Goal: Information Seeking & Learning: Find specific page/section

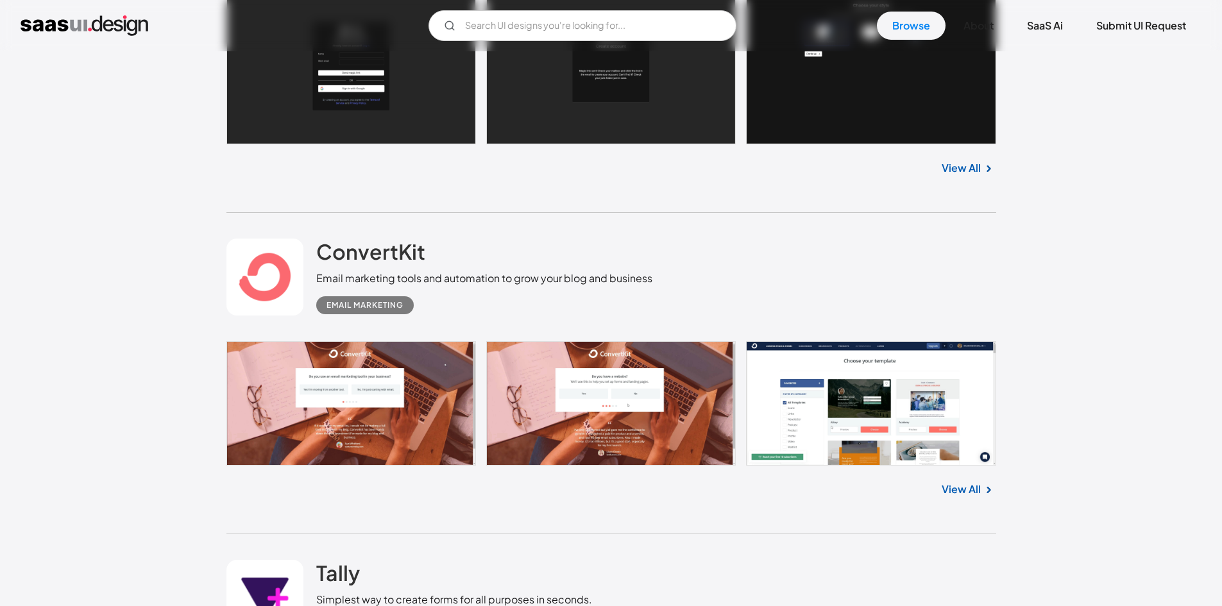
scroll to position [1966, 0]
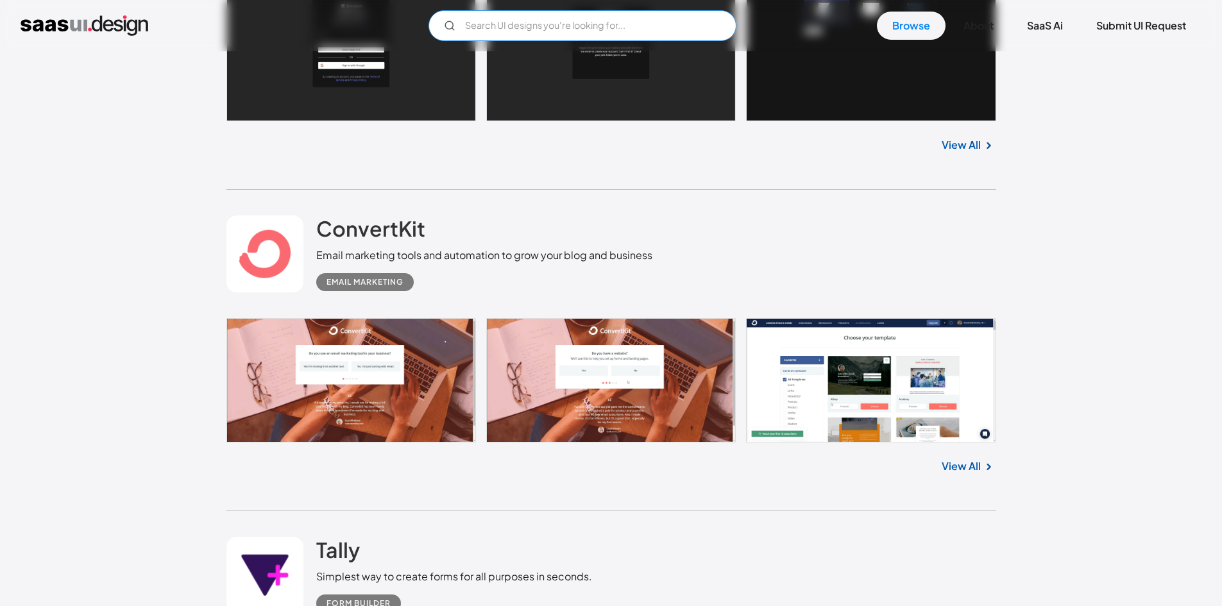
click at [596, 24] on input "Email Form" at bounding box center [583, 25] width 308 height 31
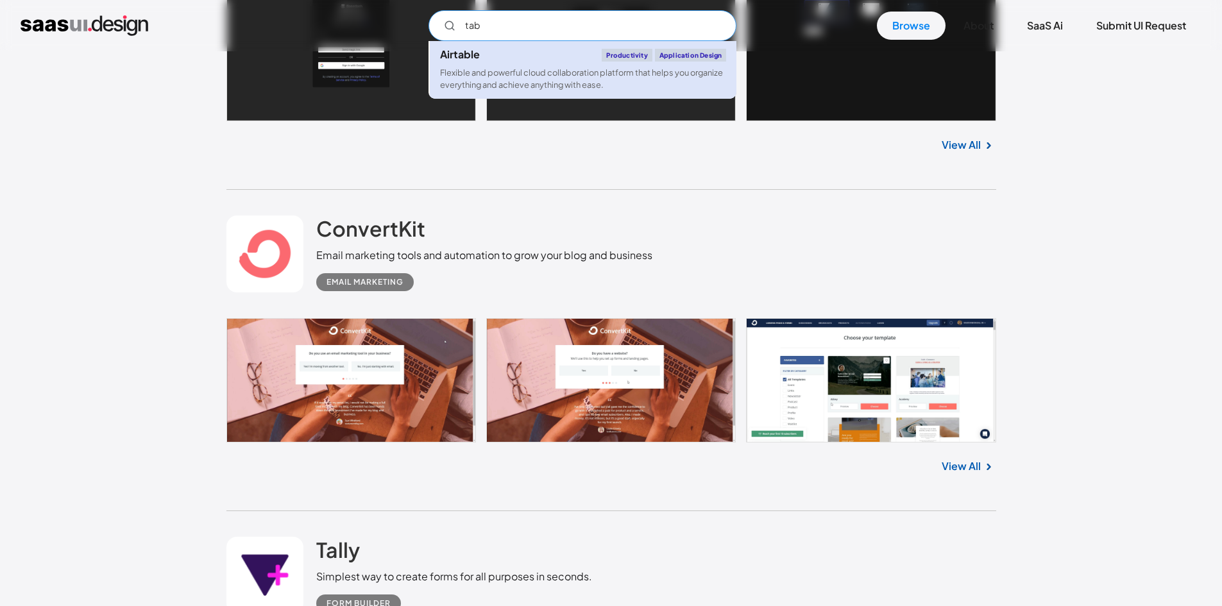
click at [566, 49] on div "Airtable Productivity Application Design" at bounding box center [583, 55] width 286 height 13
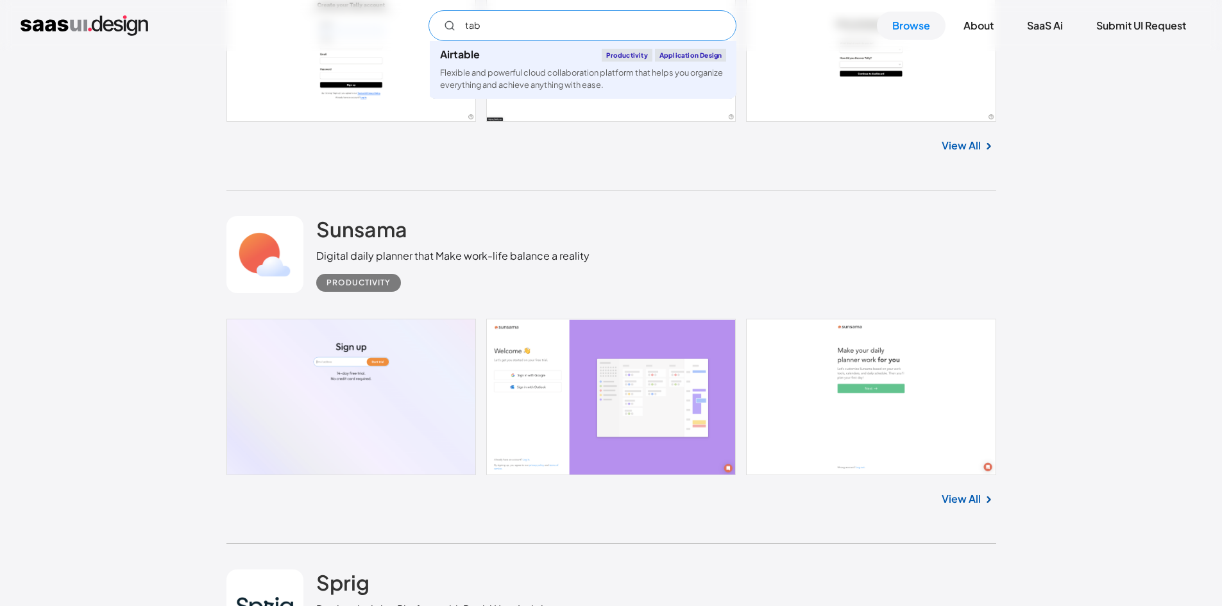
scroll to position [2865, 0]
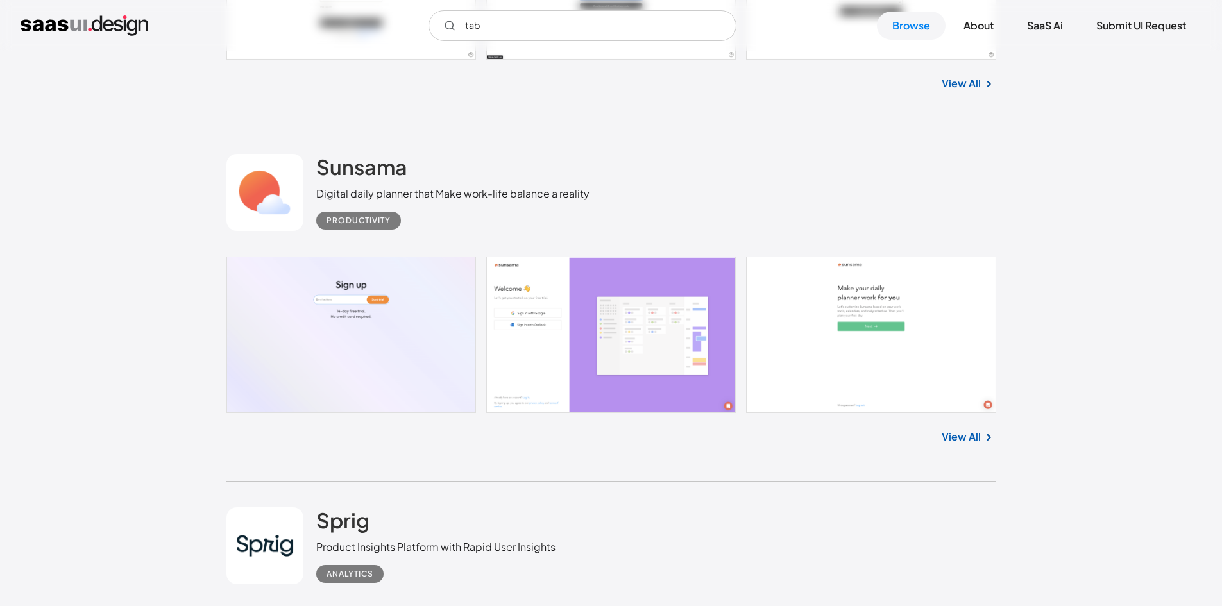
scroll to position [2480, 0]
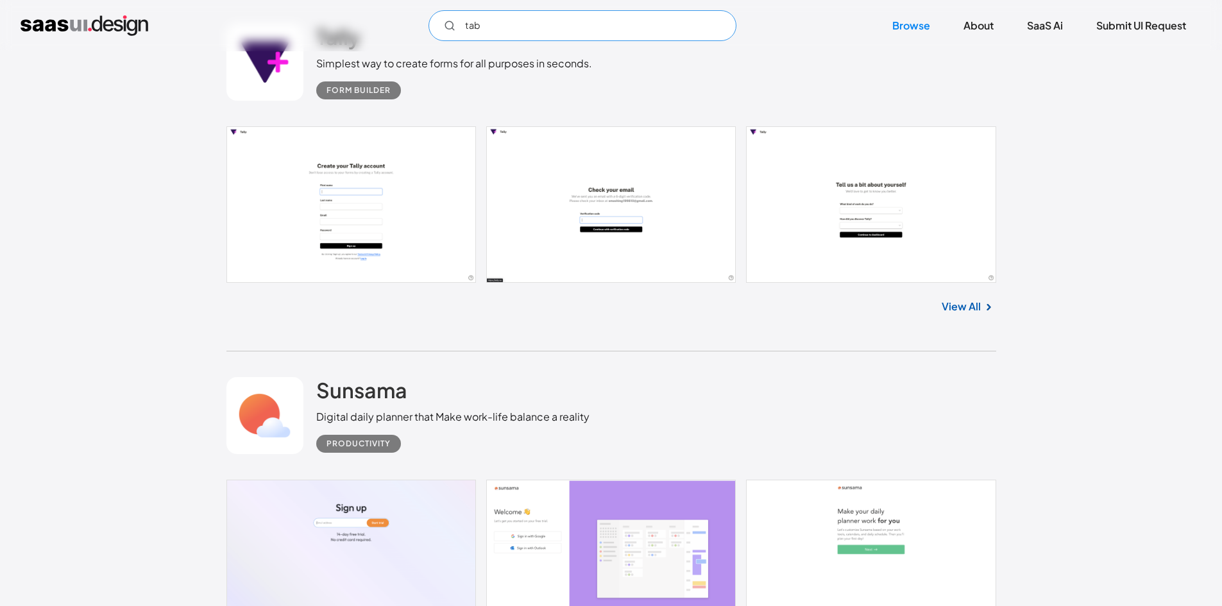
click at [530, 31] on input "tab" at bounding box center [583, 25] width 308 height 31
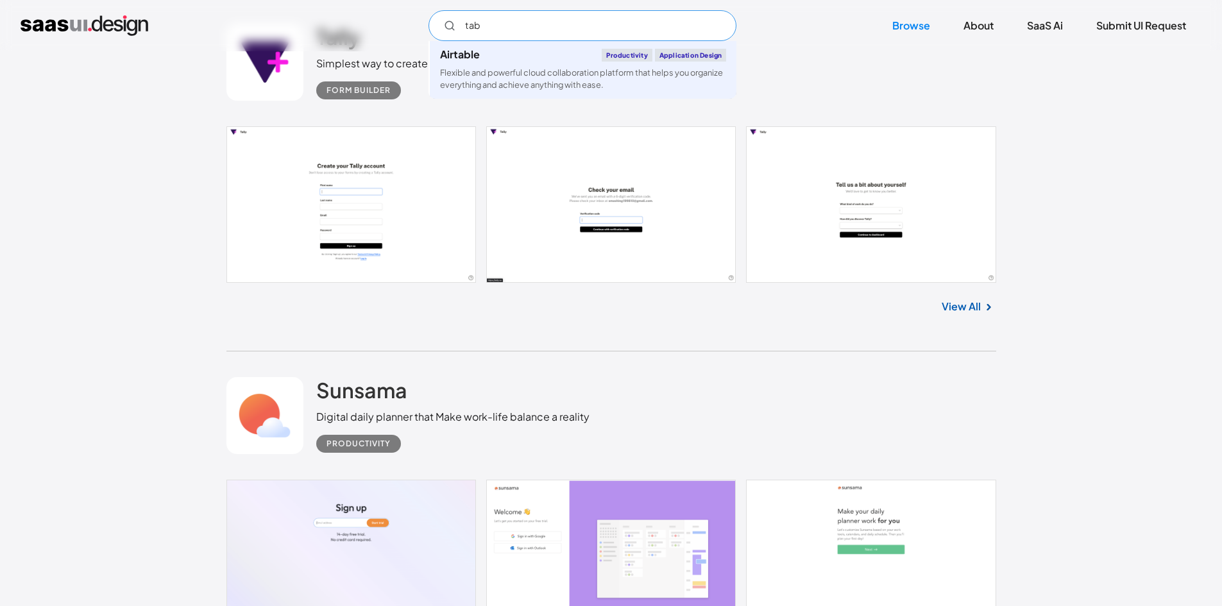
click at [530, 31] on input "tab" at bounding box center [583, 25] width 308 height 31
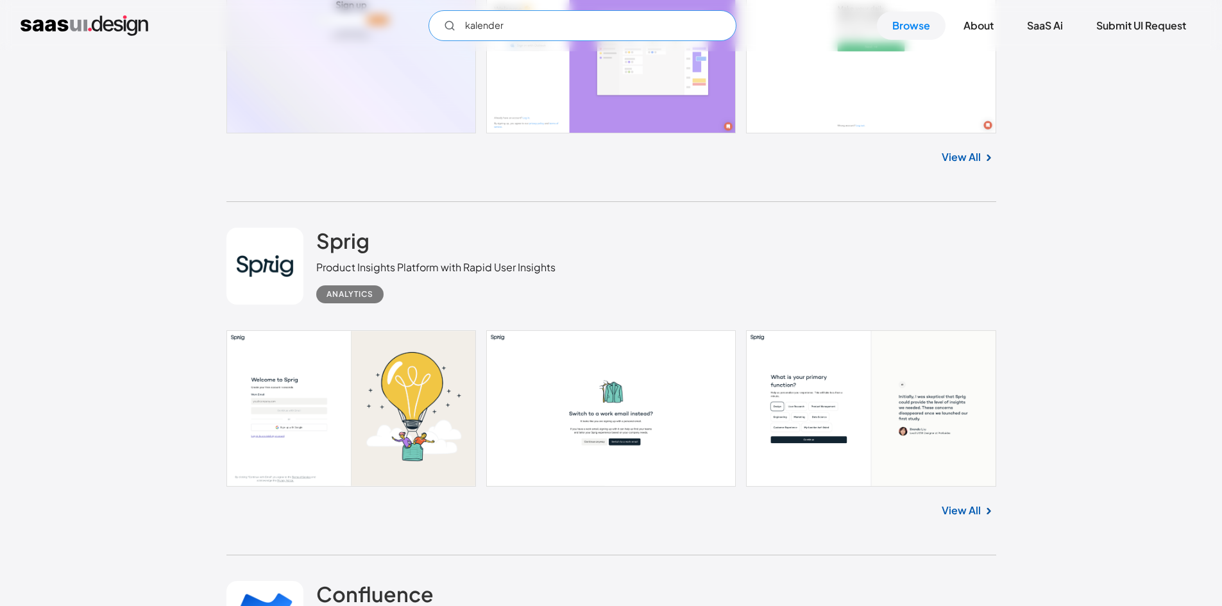
scroll to position [3185, 0]
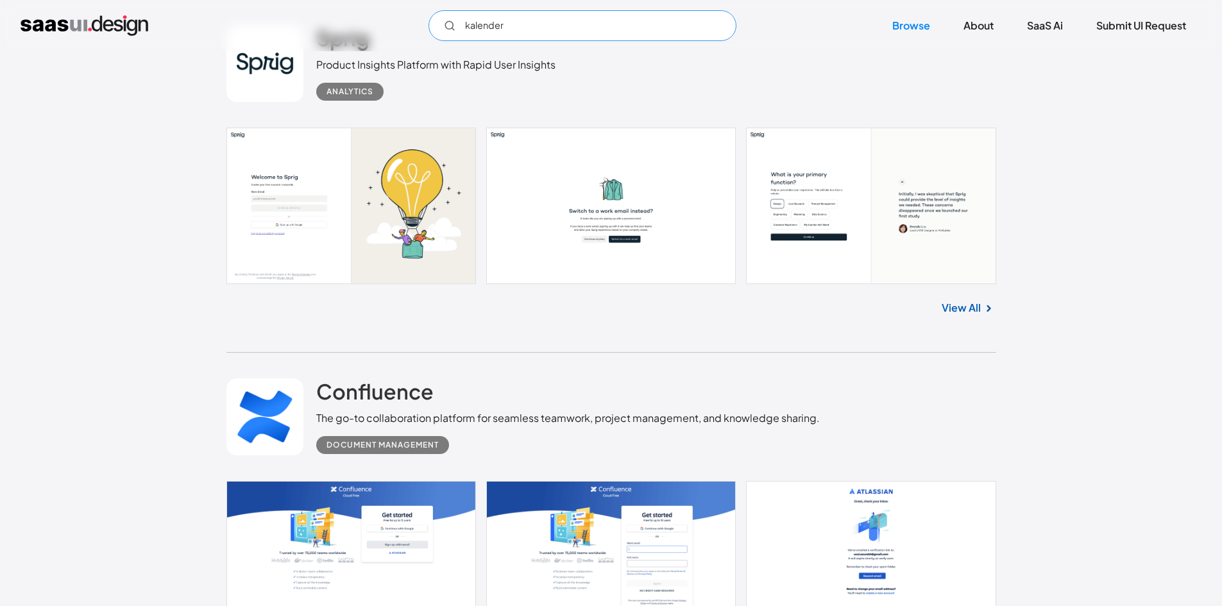
type input "kalender"
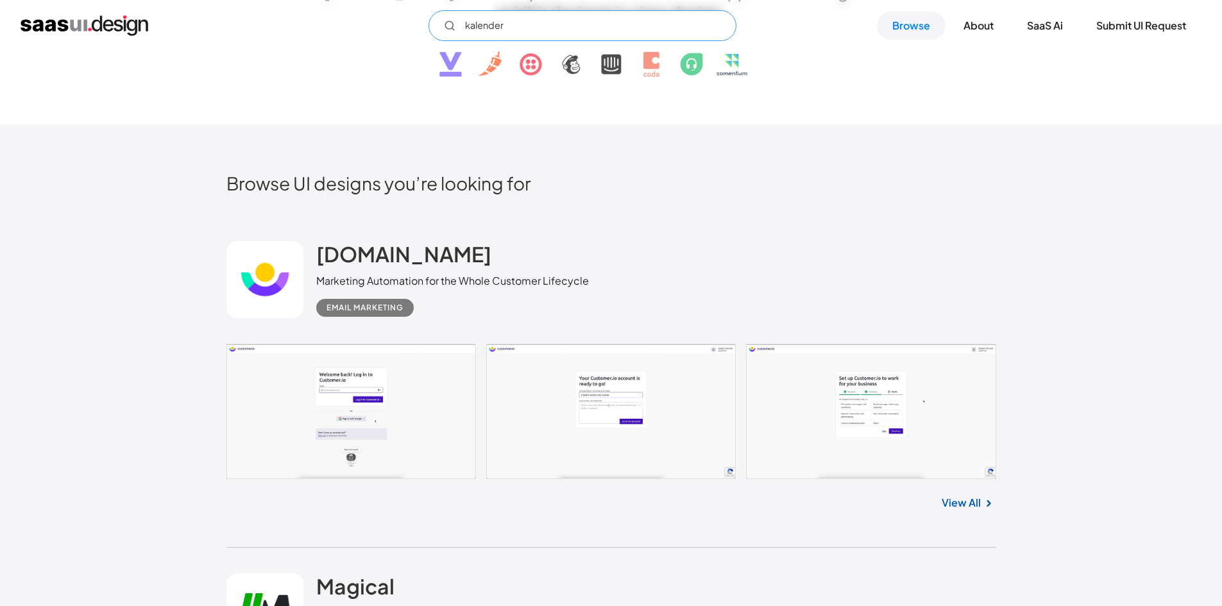
scroll to position [0, 0]
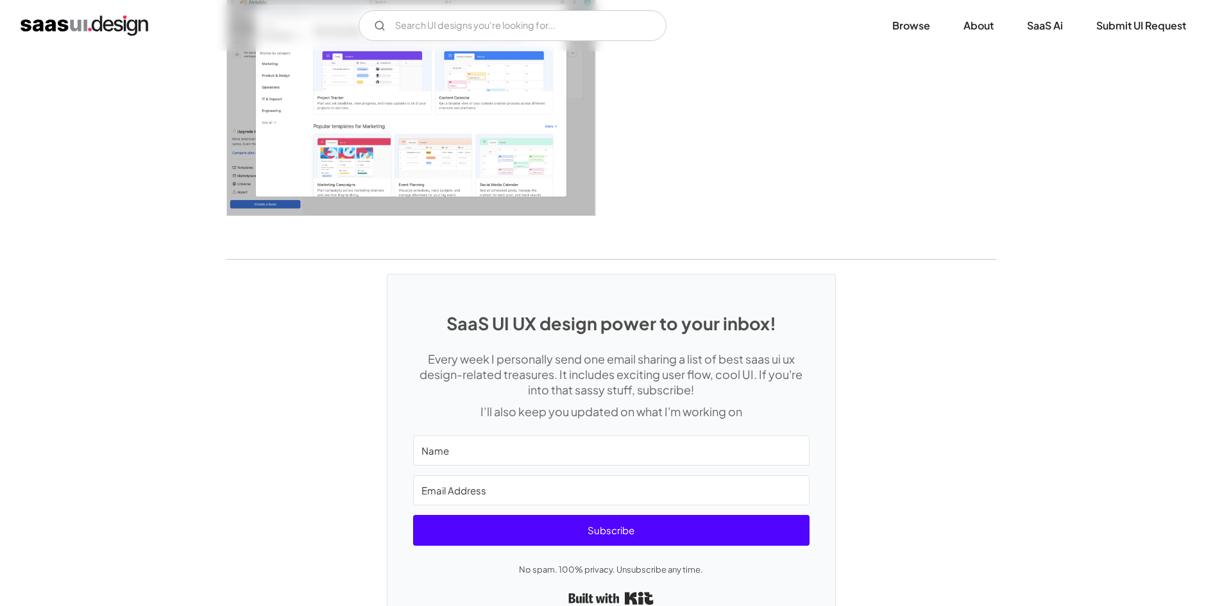
scroll to position [3574, 0]
